Goal: Task Accomplishment & Management: Manage account settings

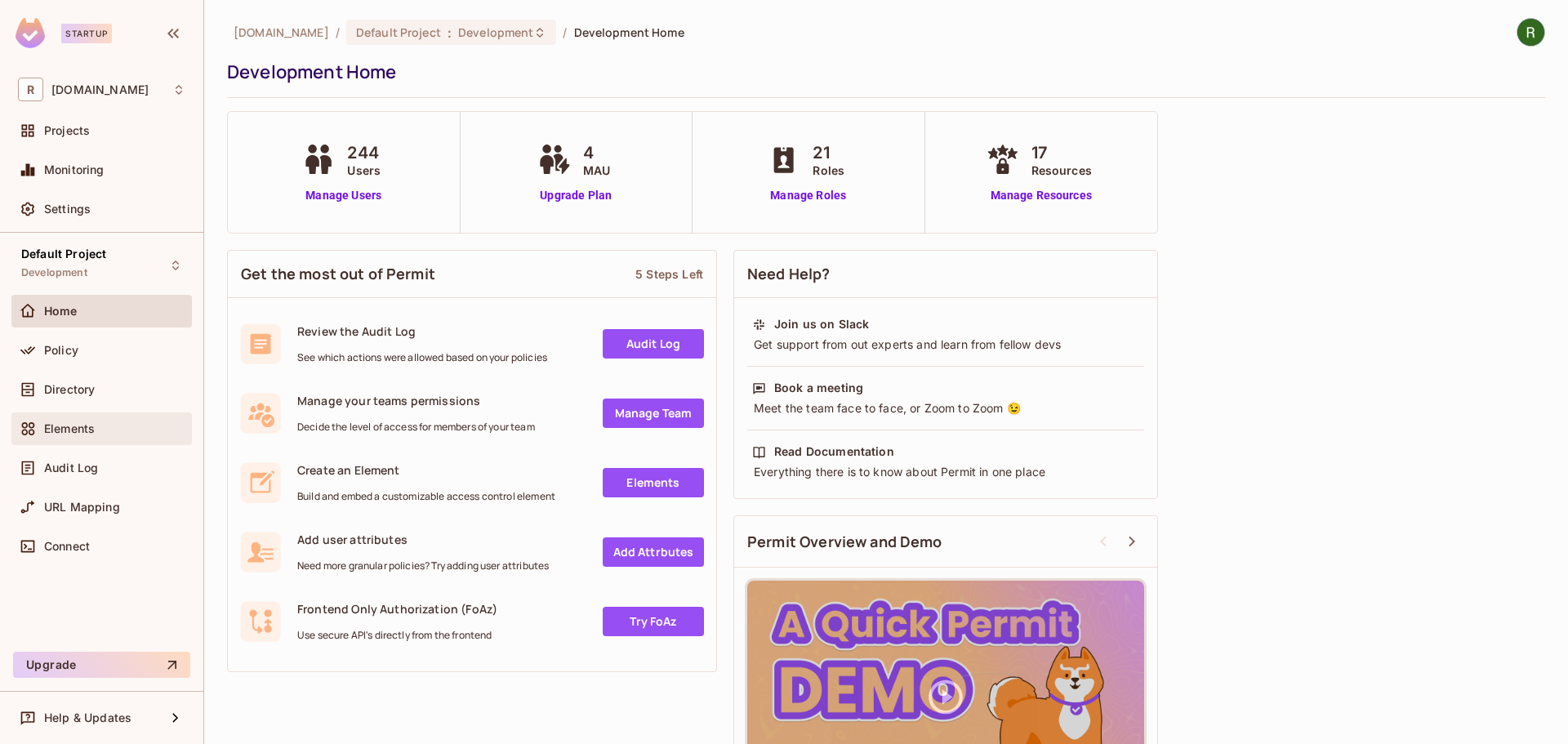
click at [89, 429] on span "Elements" at bounding box center [69, 429] width 51 height 13
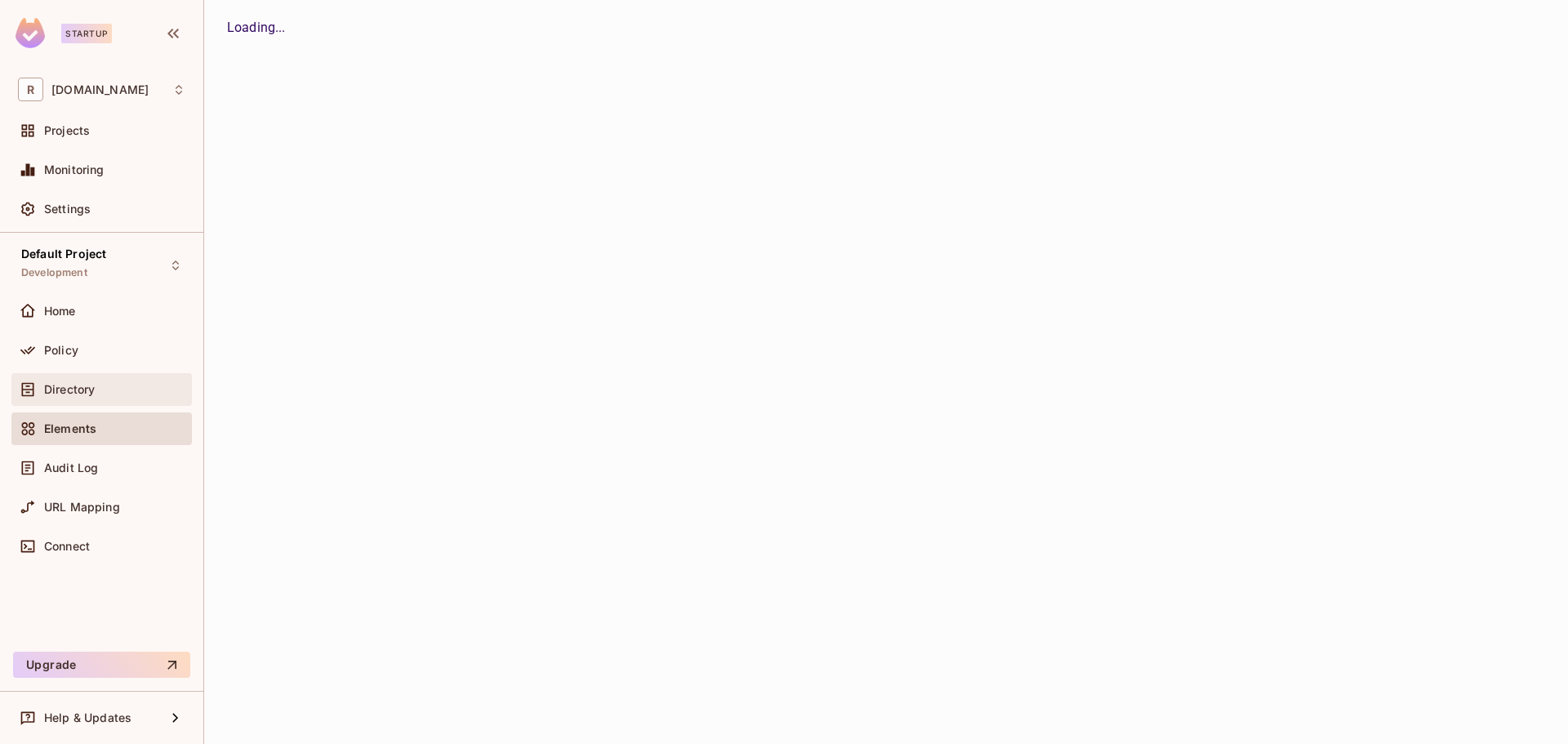
click at [89, 393] on span "Directory" at bounding box center [69, 390] width 51 height 13
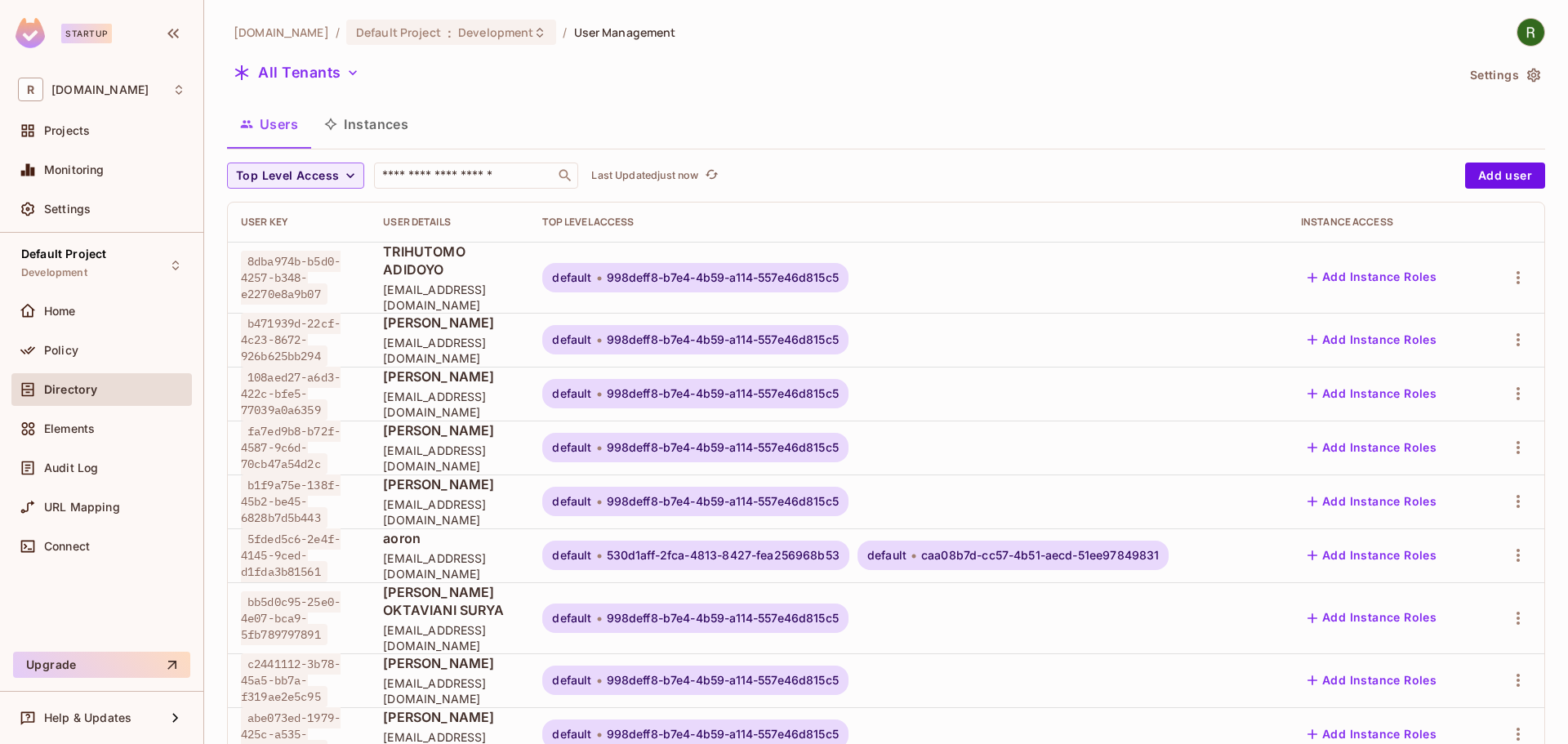
click at [94, 392] on span "Directory" at bounding box center [71, 390] width 53 height 13
click at [101, 346] on div "Policy" at bounding box center [114, 350] width 141 height 13
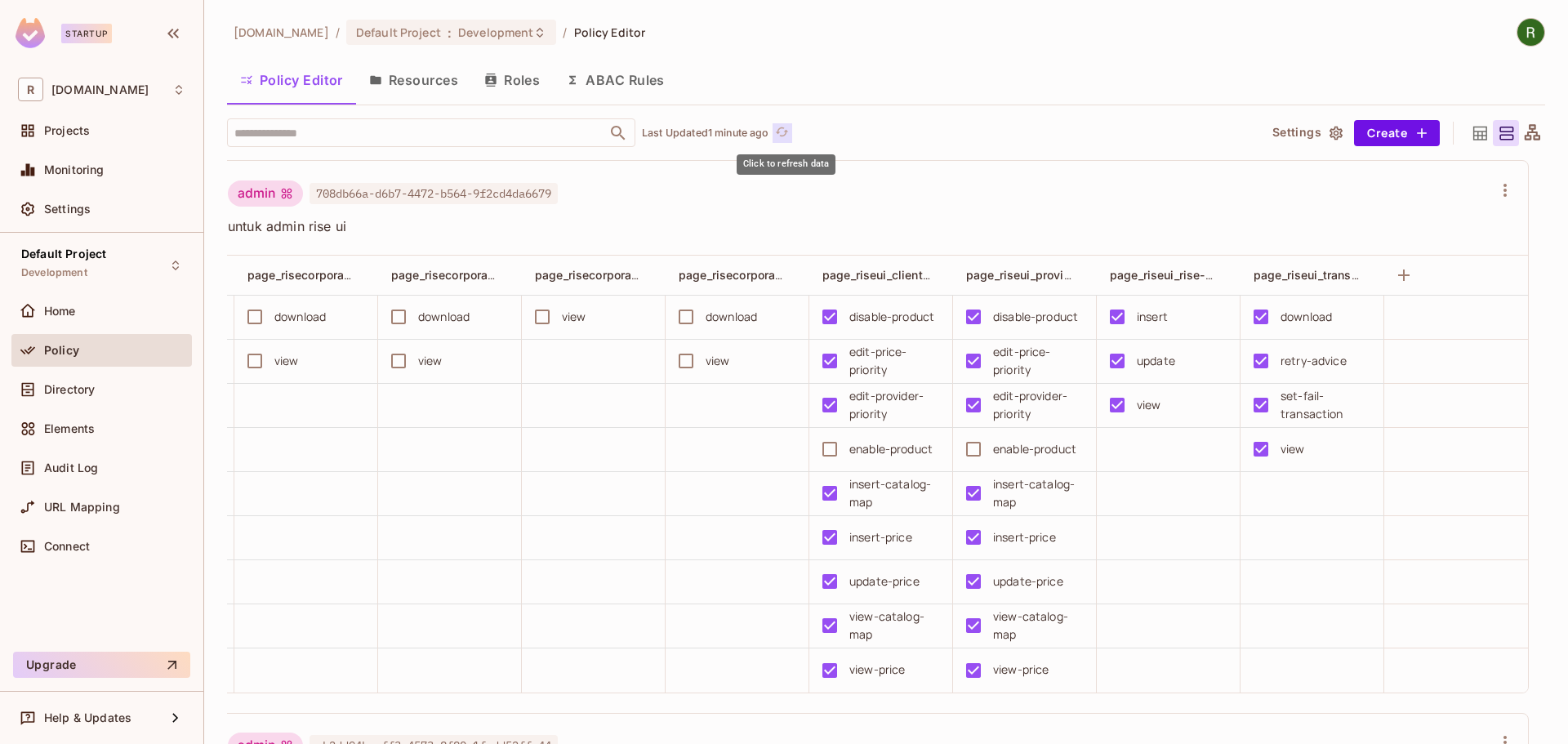
click at [793, 130] on button "Click to refresh data" at bounding box center [782, 133] width 19 height 19
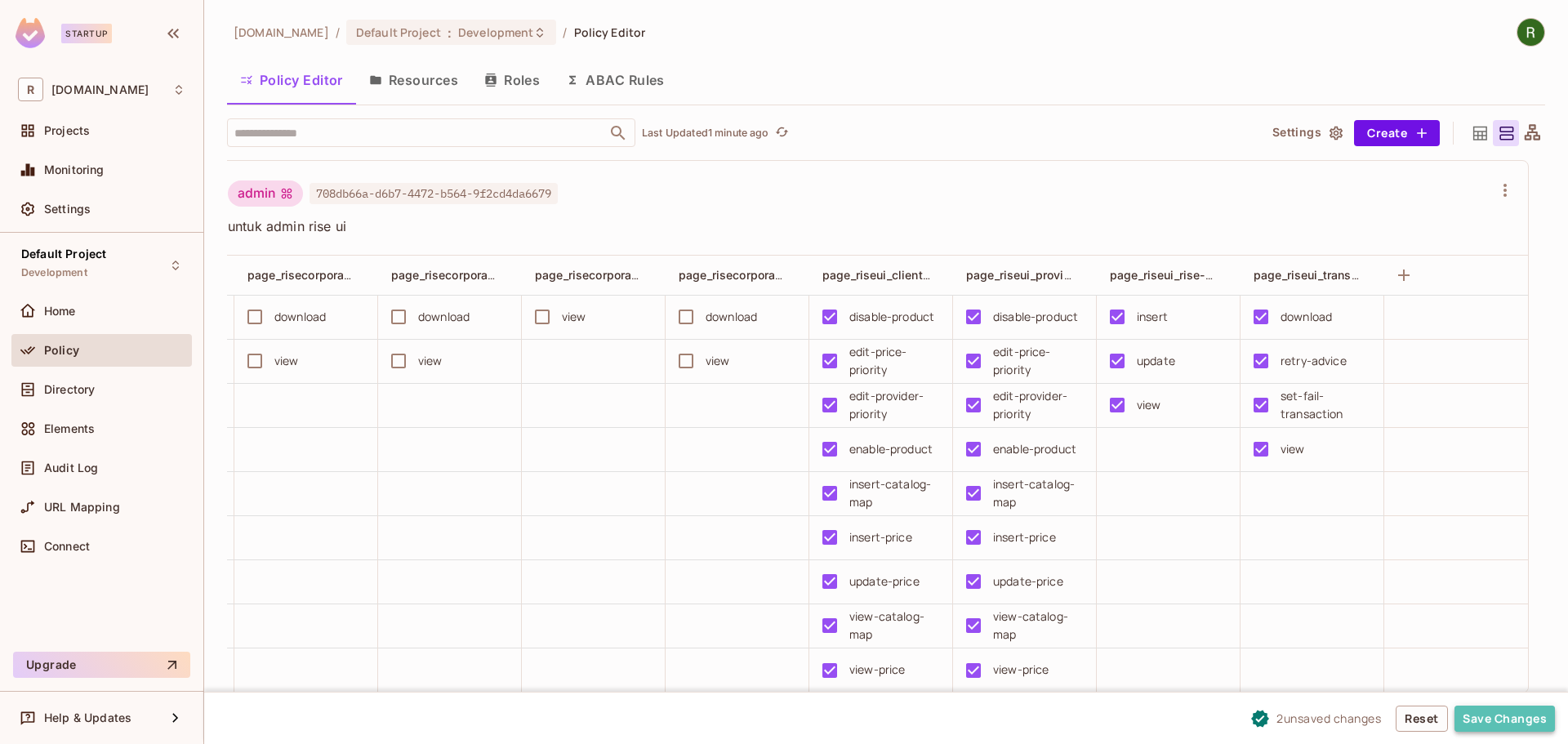
click at [1488, 719] on button "Save Changes" at bounding box center [1504, 719] width 100 height 26
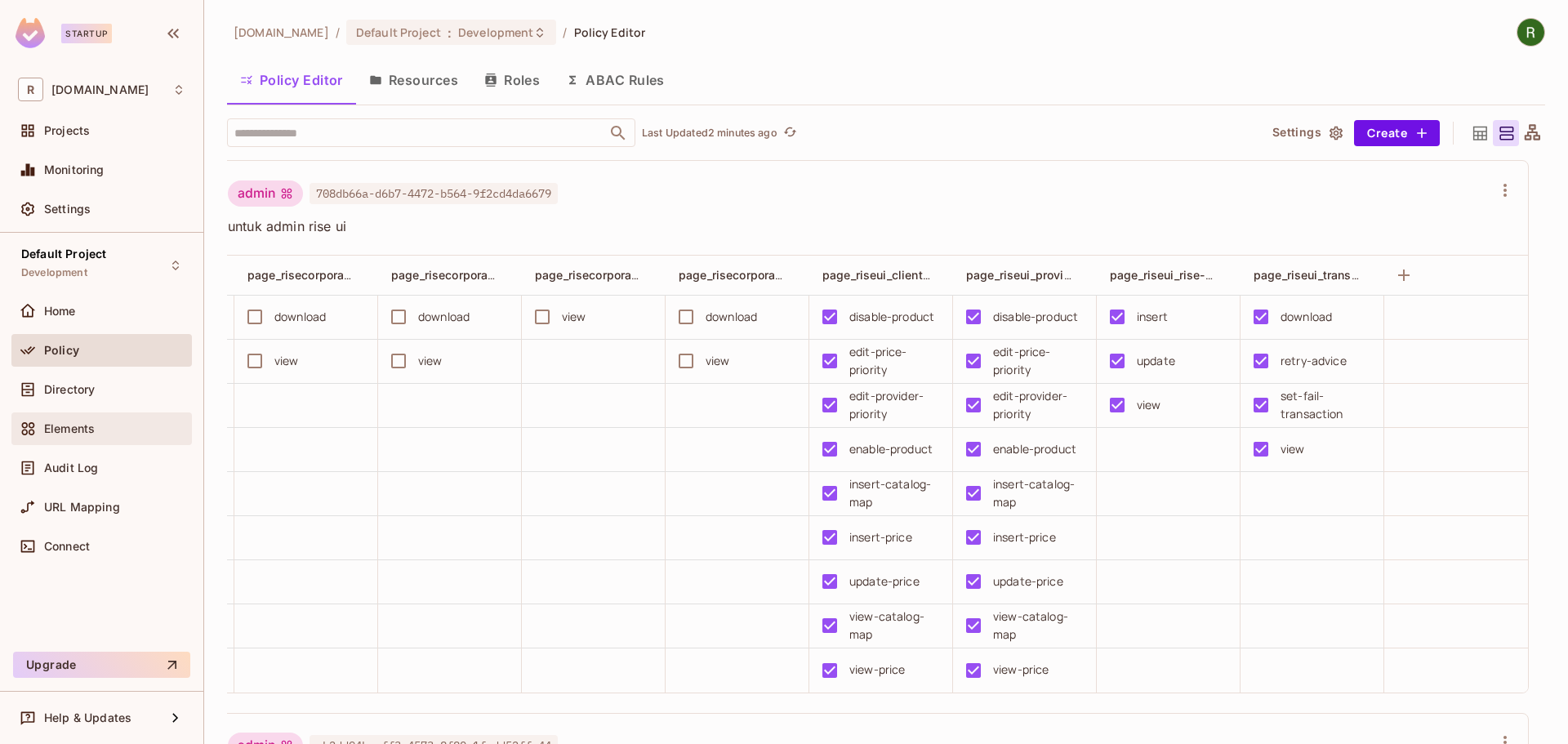
click at [79, 424] on span "Elements" at bounding box center [69, 429] width 51 height 13
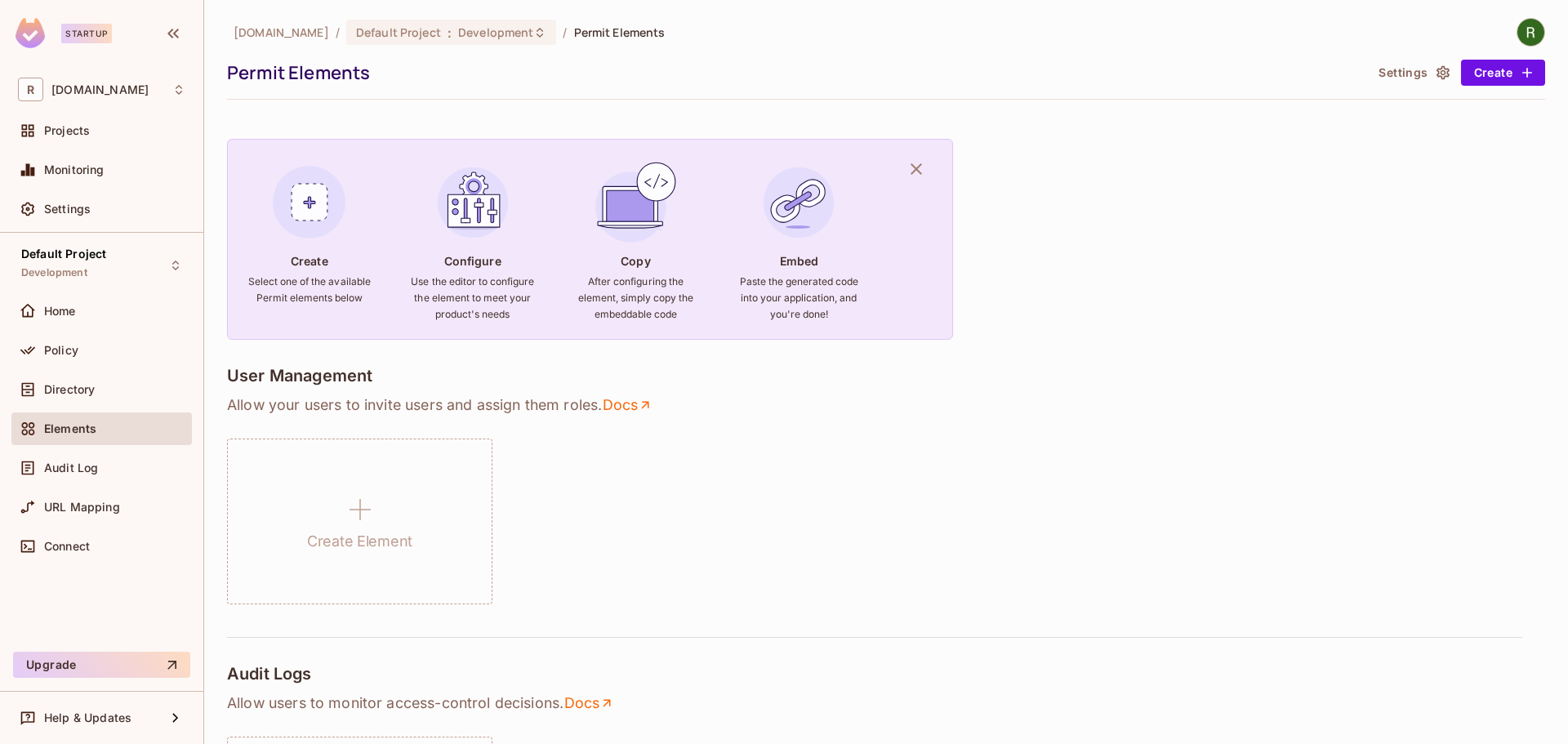
click at [130, 407] on div "Directory" at bounding box center [101, 393] width 181 height 40
click at [120, 403] on div "Directory" at bounding box center [101, 389] width 181 height 32
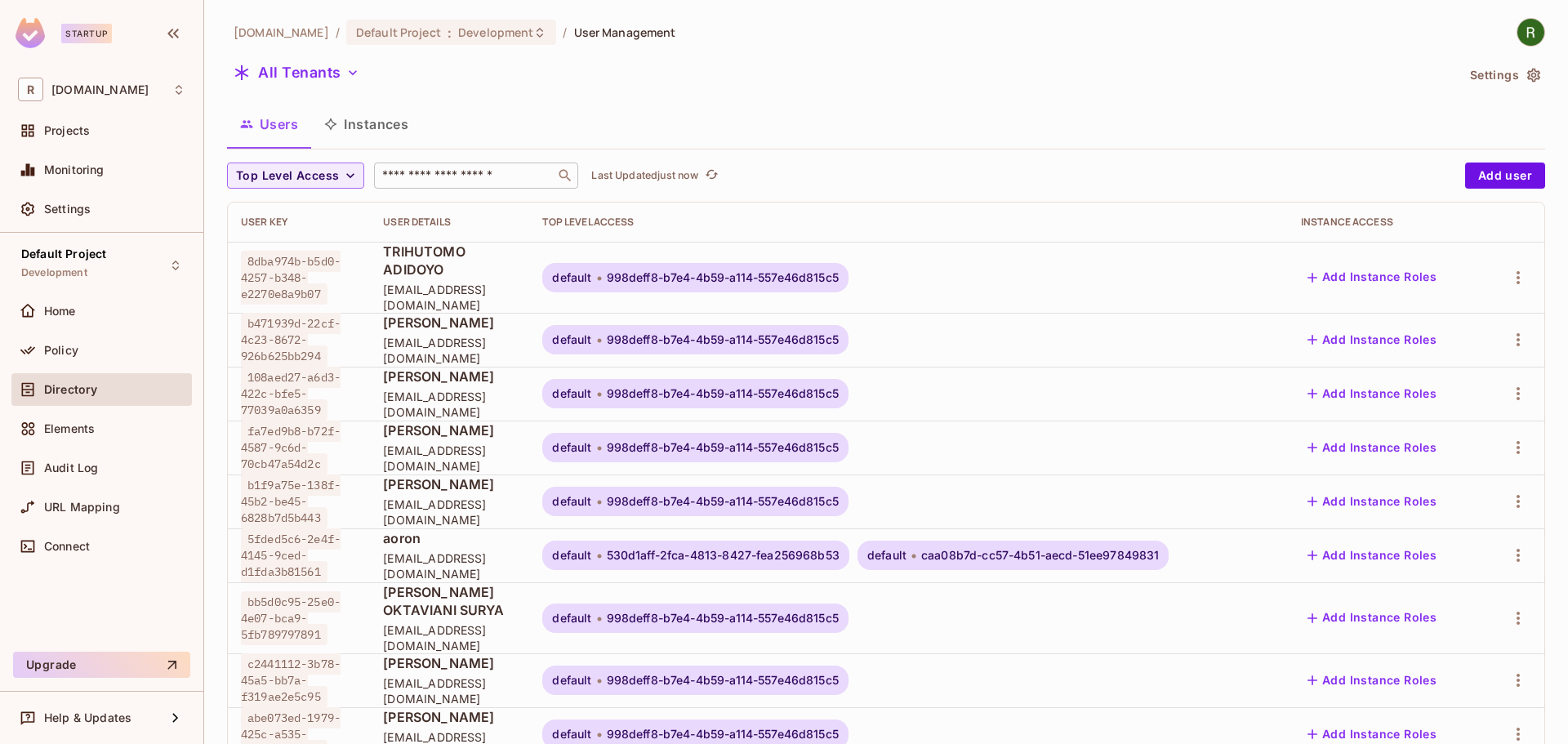
click at [458, 180] on input "text" at bounding box center [465, 176] width 171 height 17
type input "*"
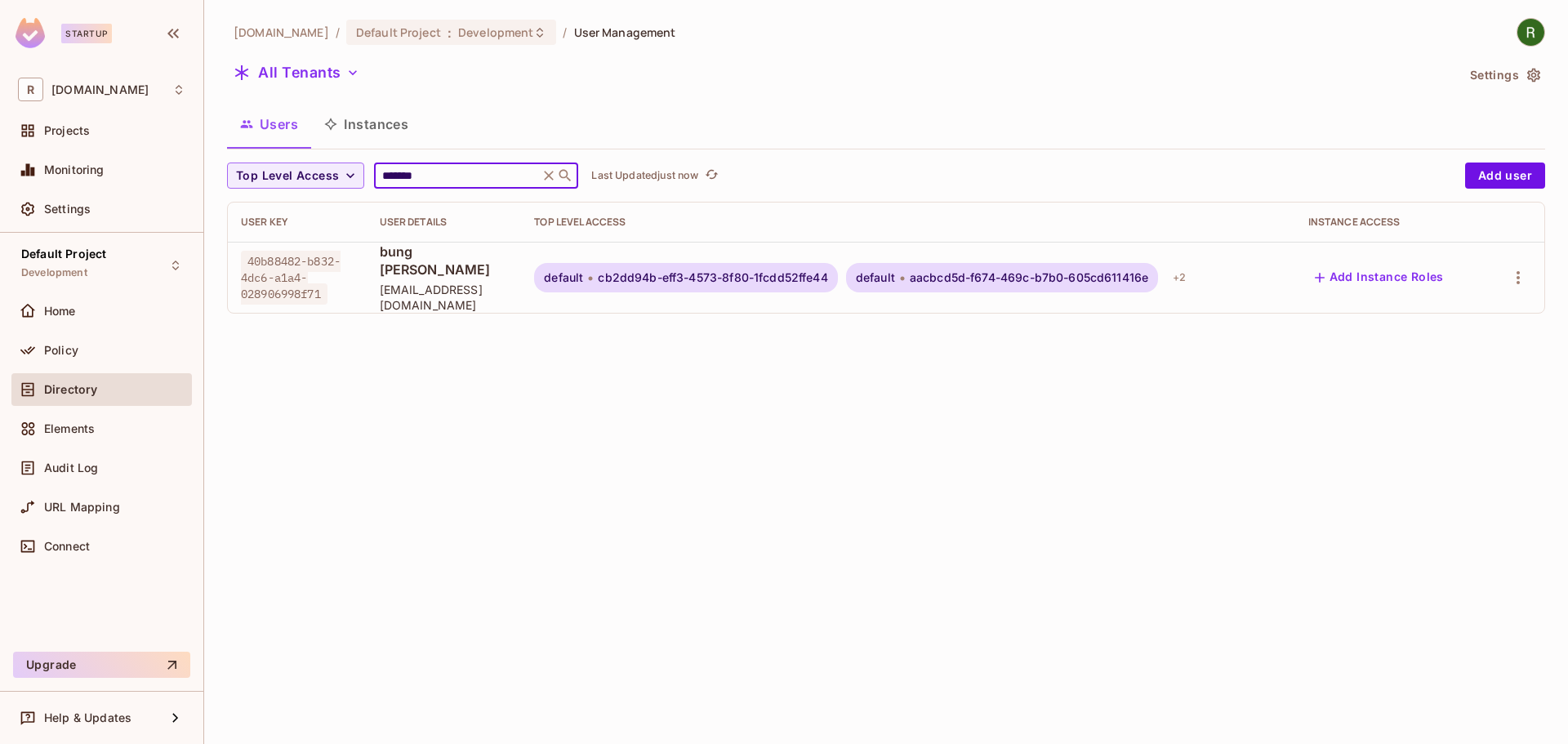
type input "*******"
click at [305, 268] on span "40b88482-b832-4dc6-a1a4-028906998f71" at bounding box center [290, 278] width 100 height 53
click at [1161, 265] on div "default cb2dd94b-eff3-4573-8f80-1fcdd52ffe44 default aacbcd5d-f674-469c-b7b0-60…" at bounding box center [908, 278] width 748 height 30
click at [1181, 266] on div "+ 2" at bounding box center [1179, 278] width 26 height 26
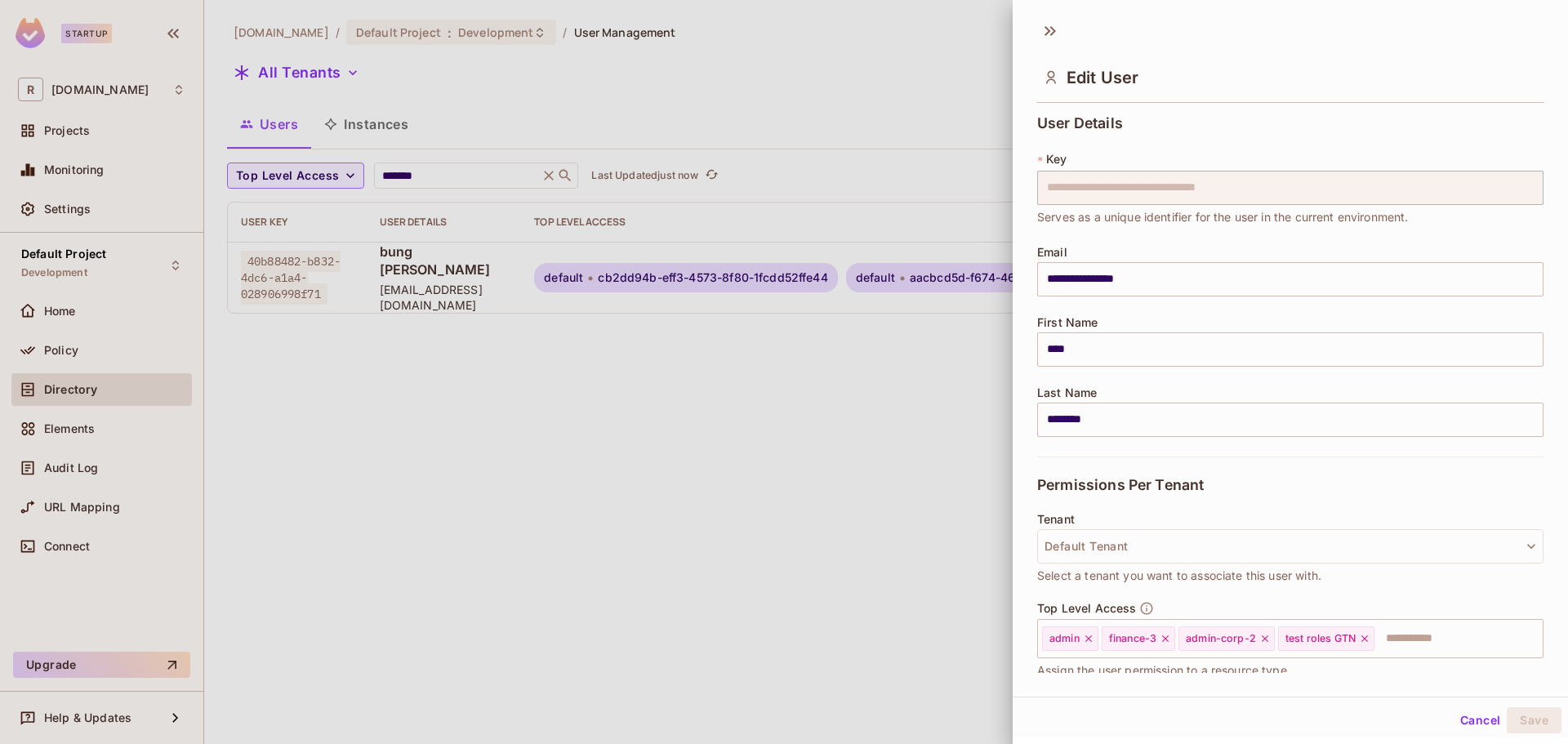
scroll to position [139, 0]
